Goal: Task Accomplishment & Management: Use online tool/utility

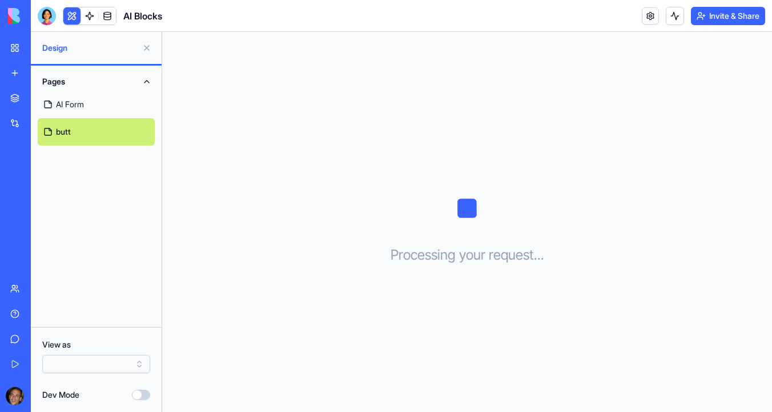
click at [45, 13] on div at bounding box center [47, 16] width 18 height 18
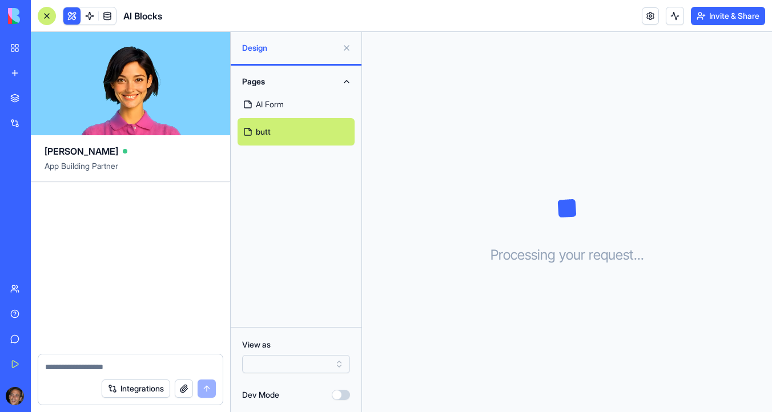
click at [42, 43] on div "My Workspace" at bounding box center [34, 47] width 15 height 11
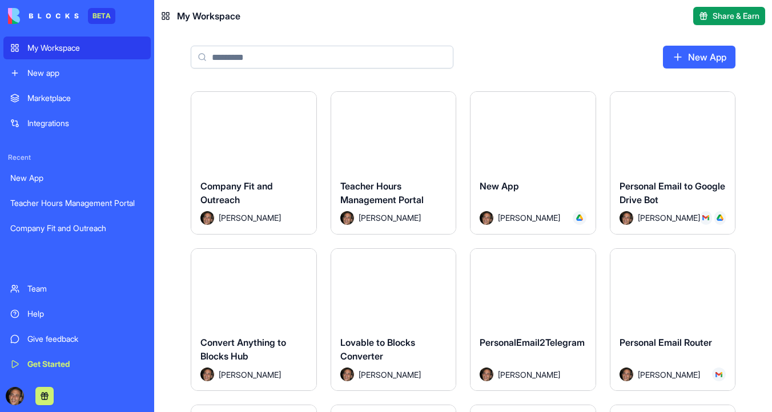
click at [529, 136] on button "Launch" at bounding box center [533, 130] width 86 height 23
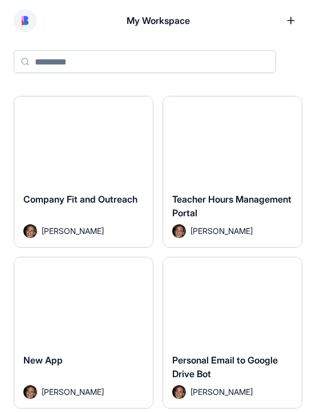
click at [25, 22] on img at bounding box center [25, 20] width 7 height 9
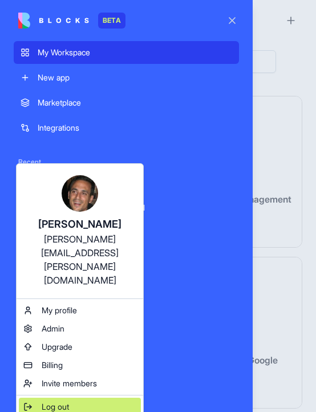
click at [52, 401] on span "Log out" at bounding box center [55, 406] width 27 height 11
